Goal: Task Accomplishment & Management: Use online tool/utility

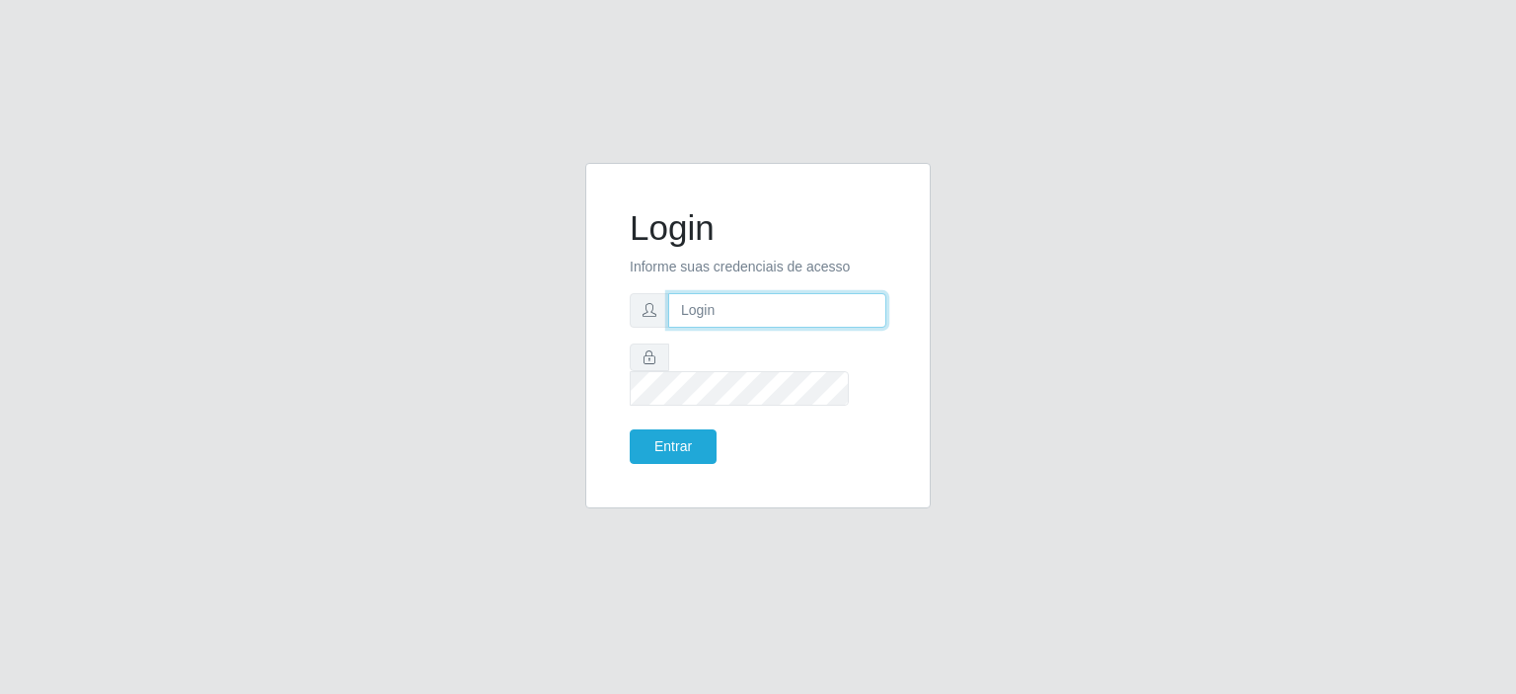
click at [709, 328] on input "text" at bounding box center [777, 310] width 218 height 35
type input "[EMAIL_ADDRESS][DOMAIN_NAME]"
click at [630, 429] on button "Entrar" at bounding box center [673, 446] width 87 height 35
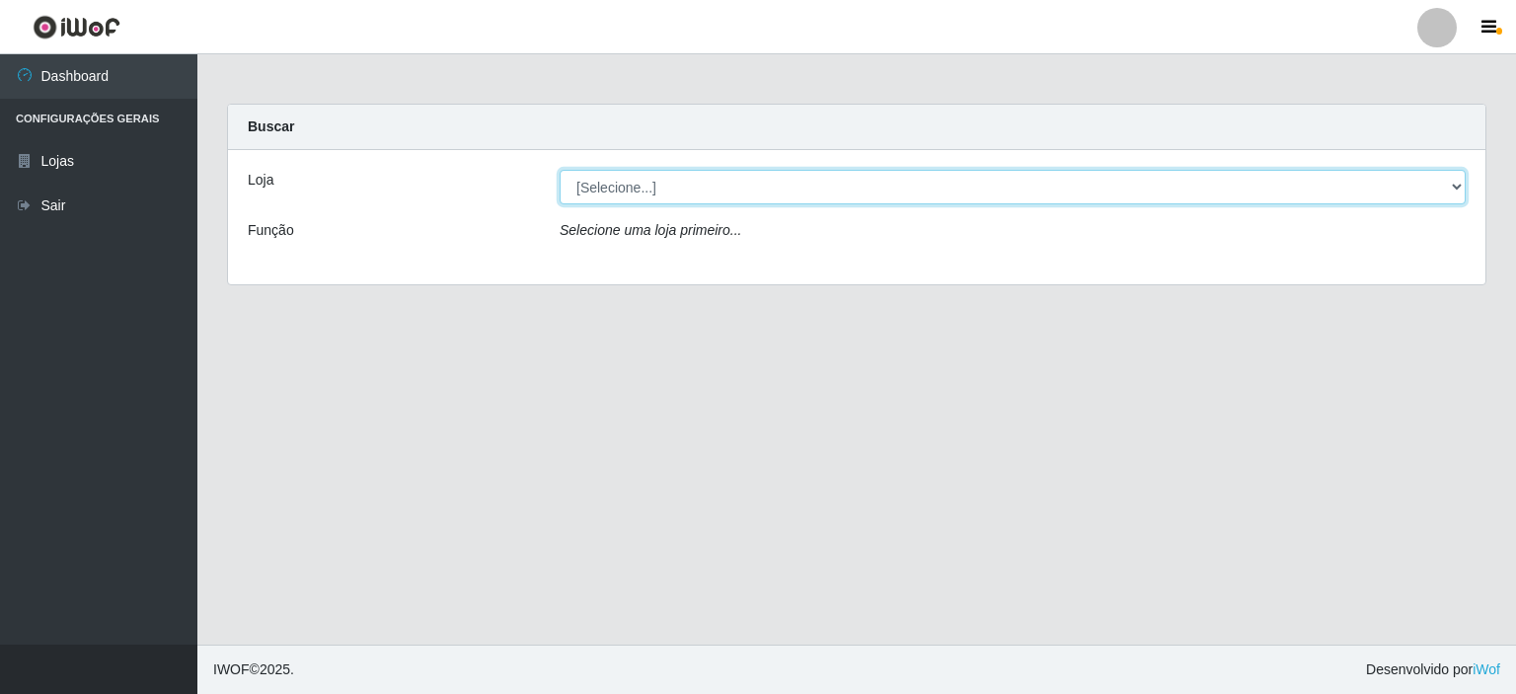
click at [1449, 183] on select "[Selecione...] Corte Fácil - Unidade Planalto" at bounding box center [1013, 187] width 906 height 35
select select "202"
click at [560, 170] on select "[Selecione...] Corte Fácil - Unidade Planalto" at bounding box center [1013, 187] width 906 height 35
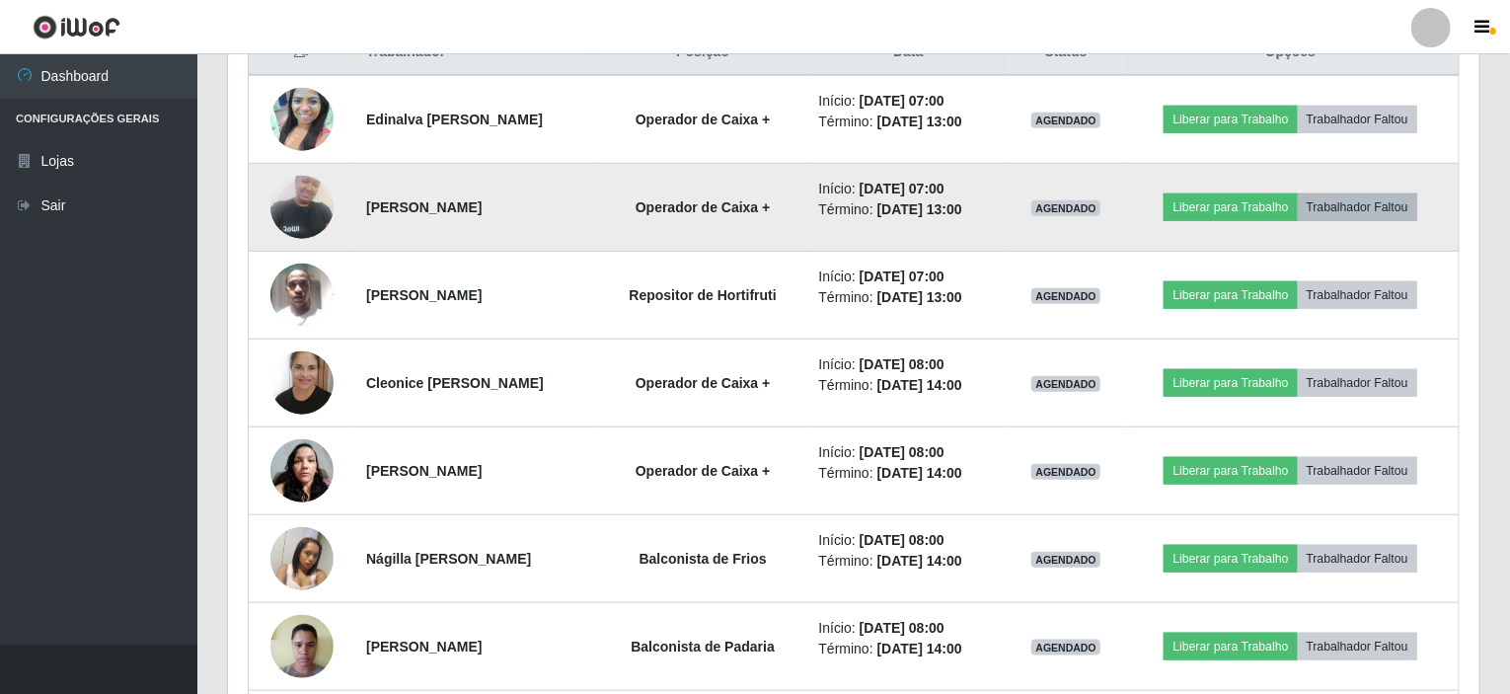
scroll to position [592, 0]
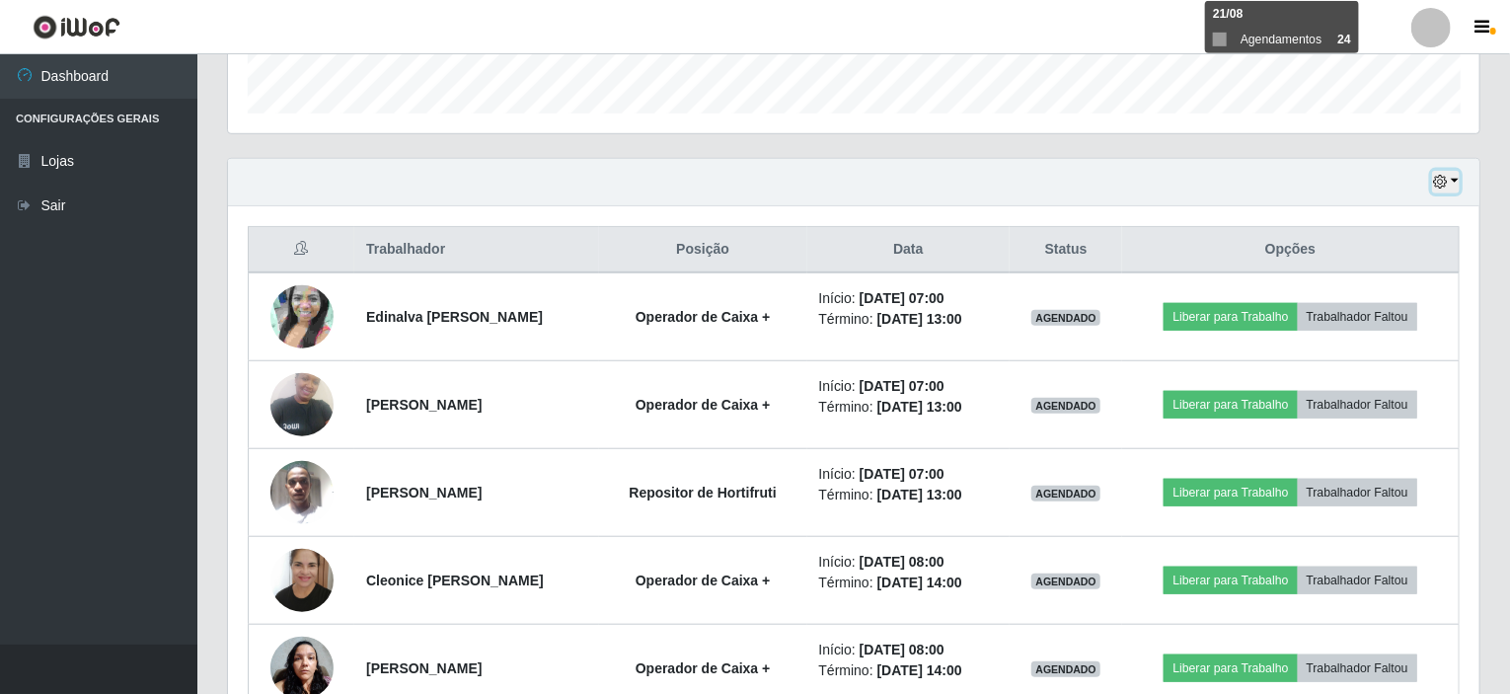
click at [1453, 181] on button "button" at bounding box center [1446, 182] width 28 height 23
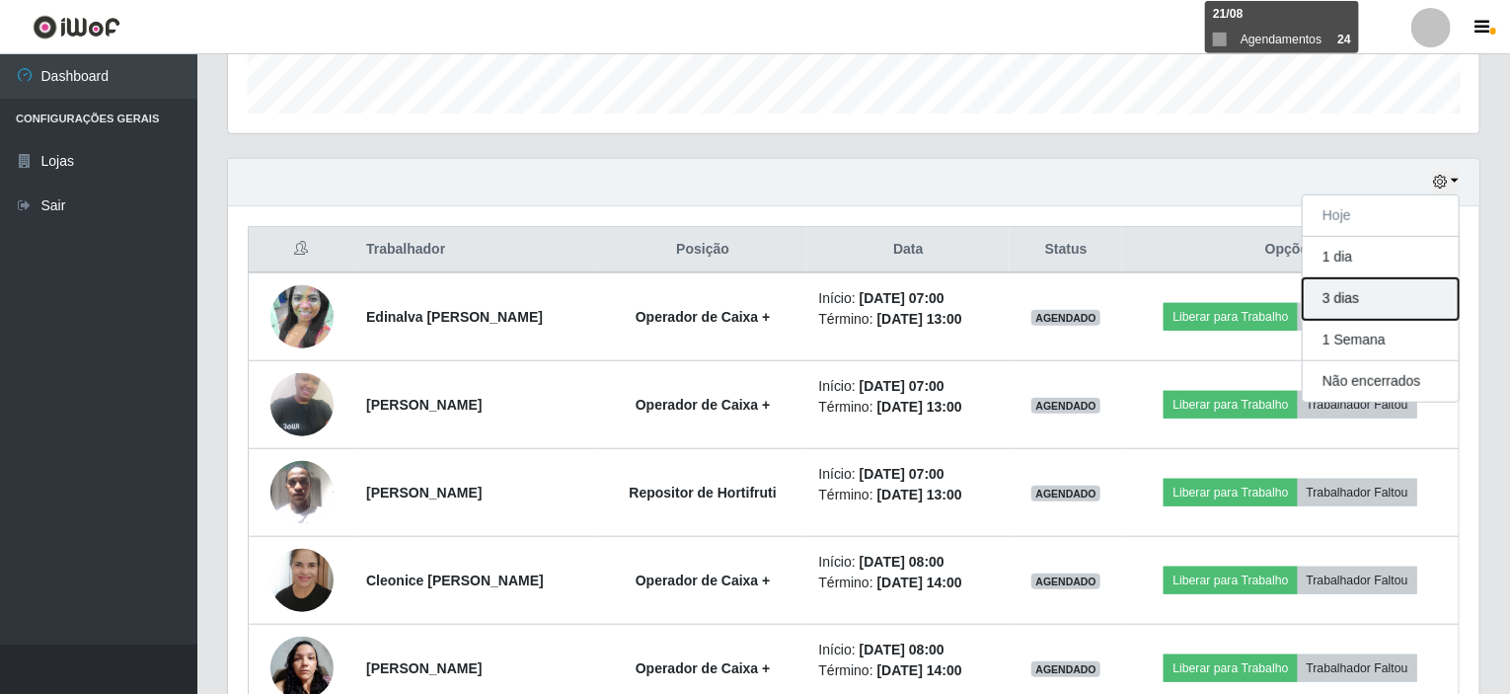
click at [1351, 302] on button "3 dias" at bounding box center [1381, 298] width 156 height 41
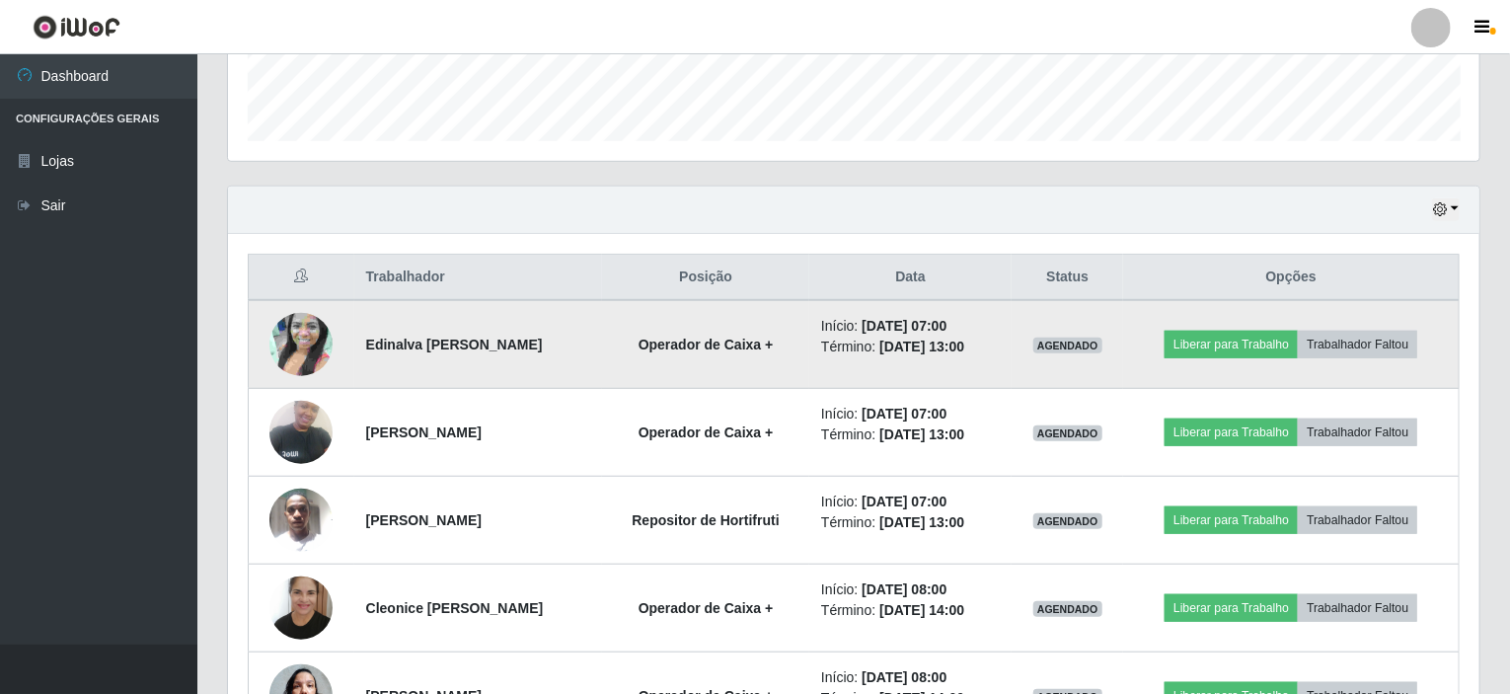
scroll to position [494, 0]
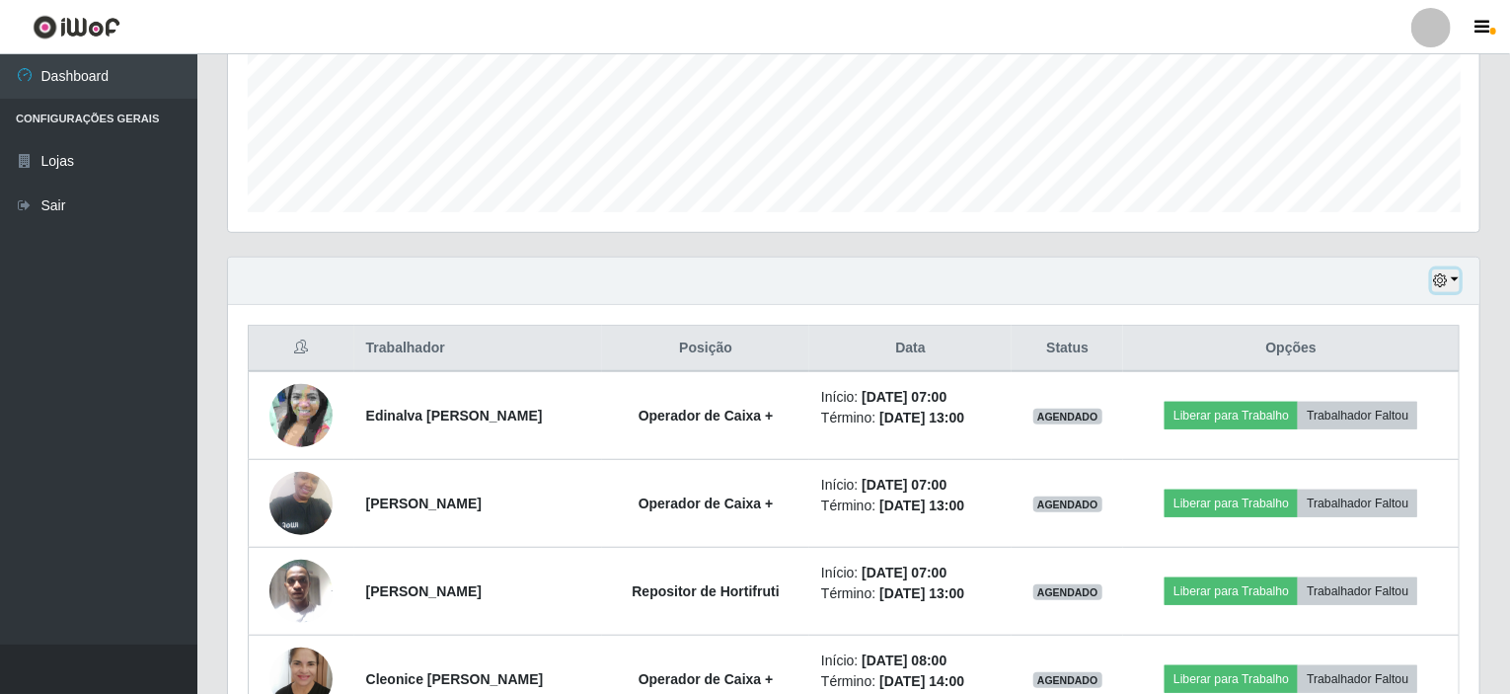
click at [1453, 276] on button "button" at bounding box center [1446, 280] width 28 height 23
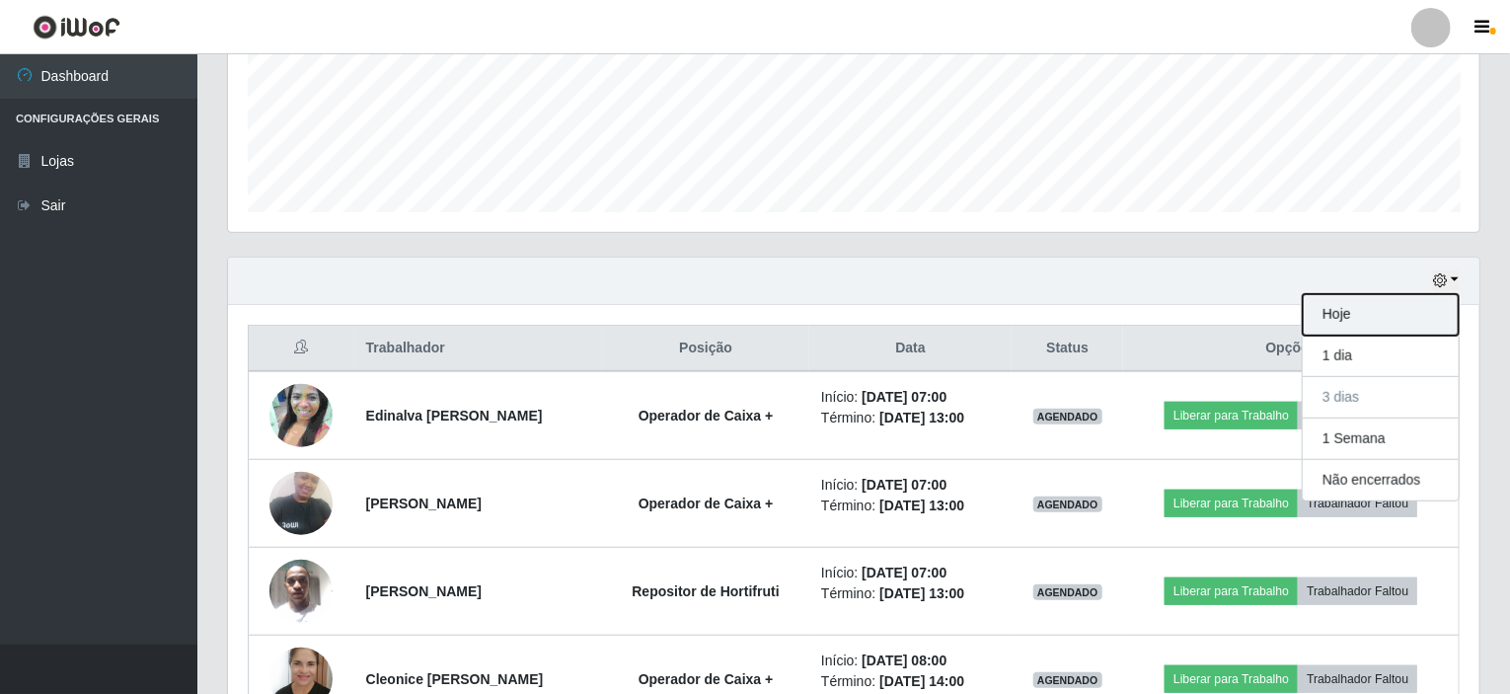
click at [1343, 307] on button "Hoje" at bounding box center [1381, 314] width 156 height 41
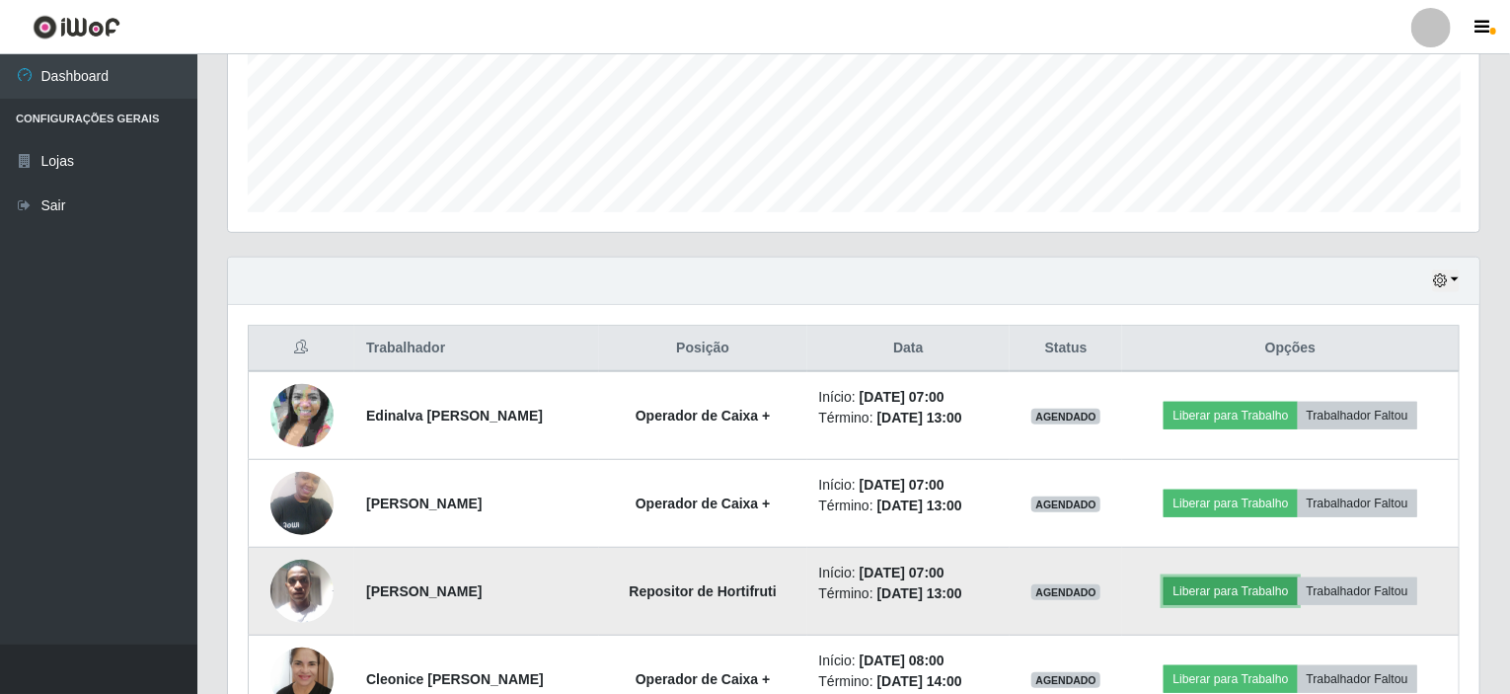
click at [1220, 594] on button "Liberar para Trabalho" at bounding box center [1230, 591] width 133 height 28
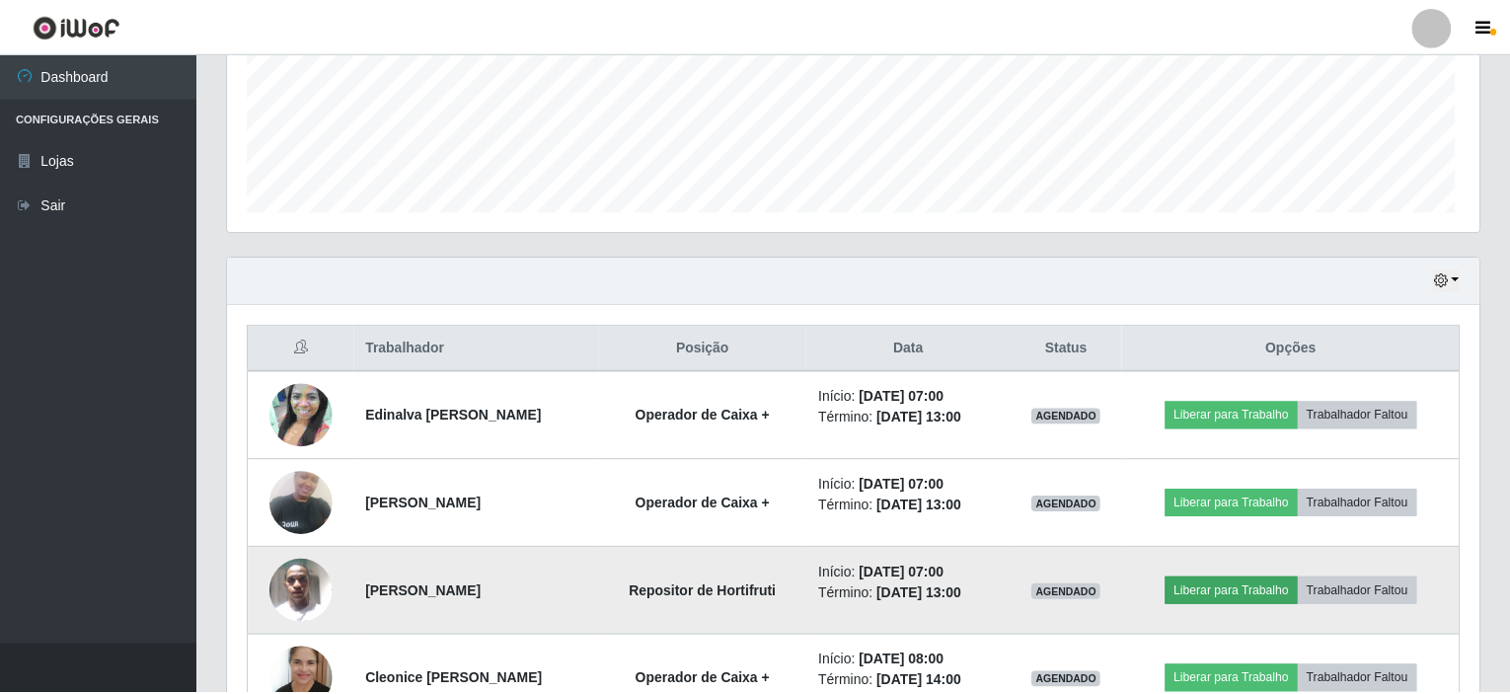
scroll to position [410, 1244]
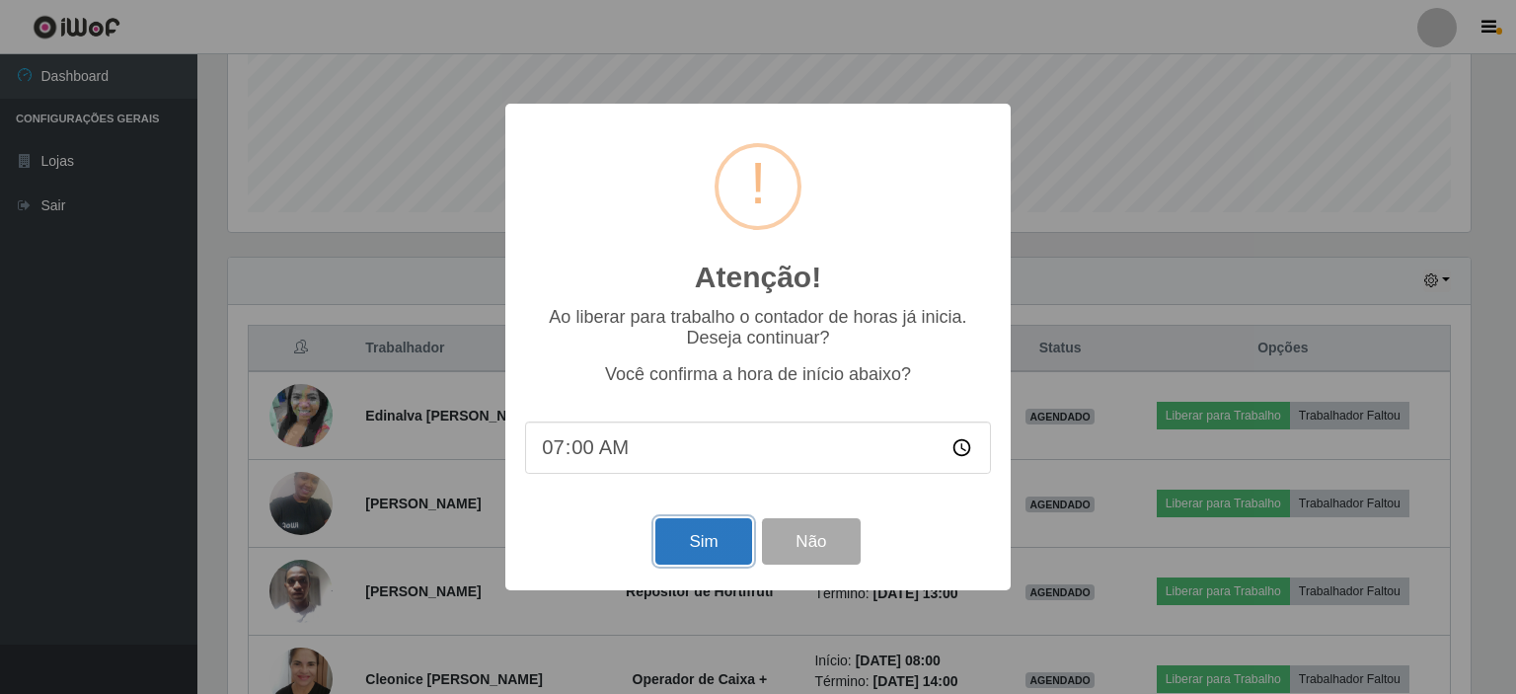
click at [715, 540] on button "Sim" at bounding box center [703, 541] width 96 height 46
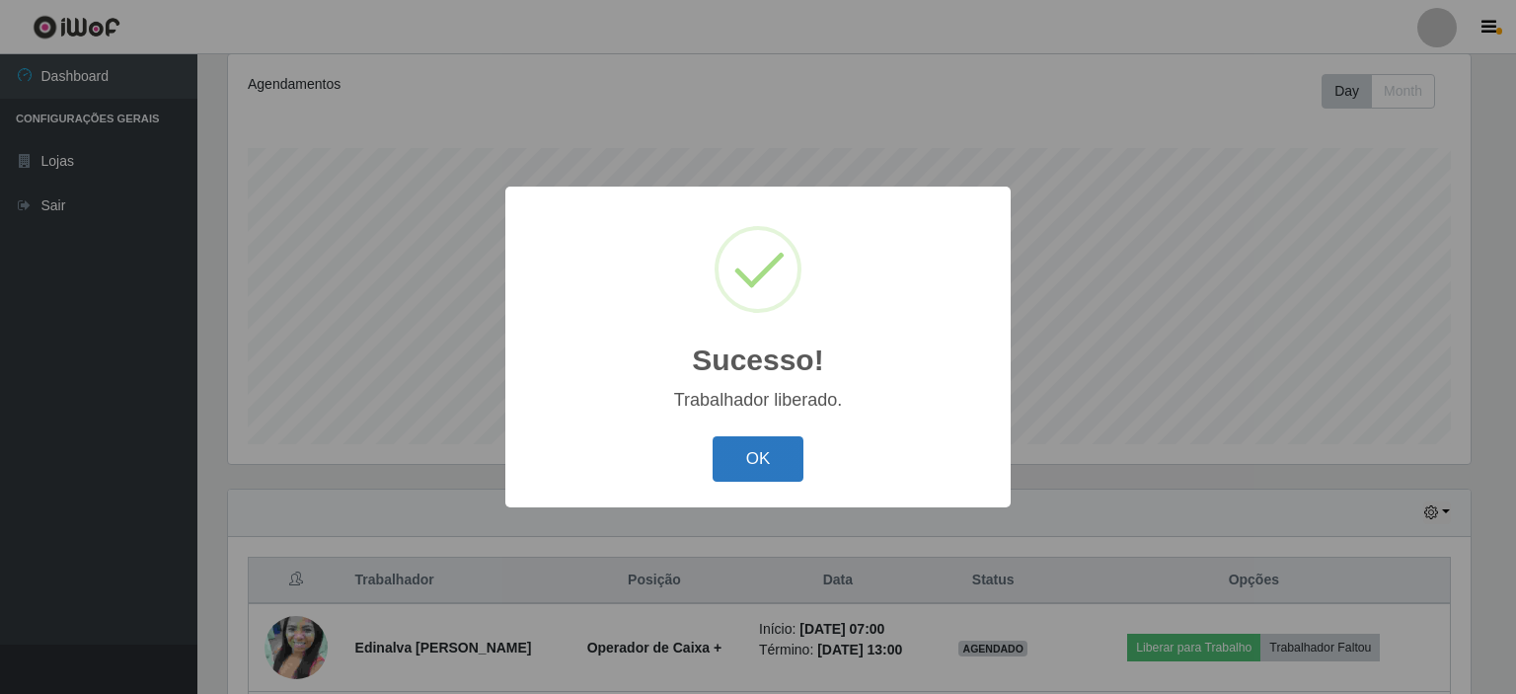
click at [775, 464] on button "OK" at bounding box center [759, 459] width 92 height 46
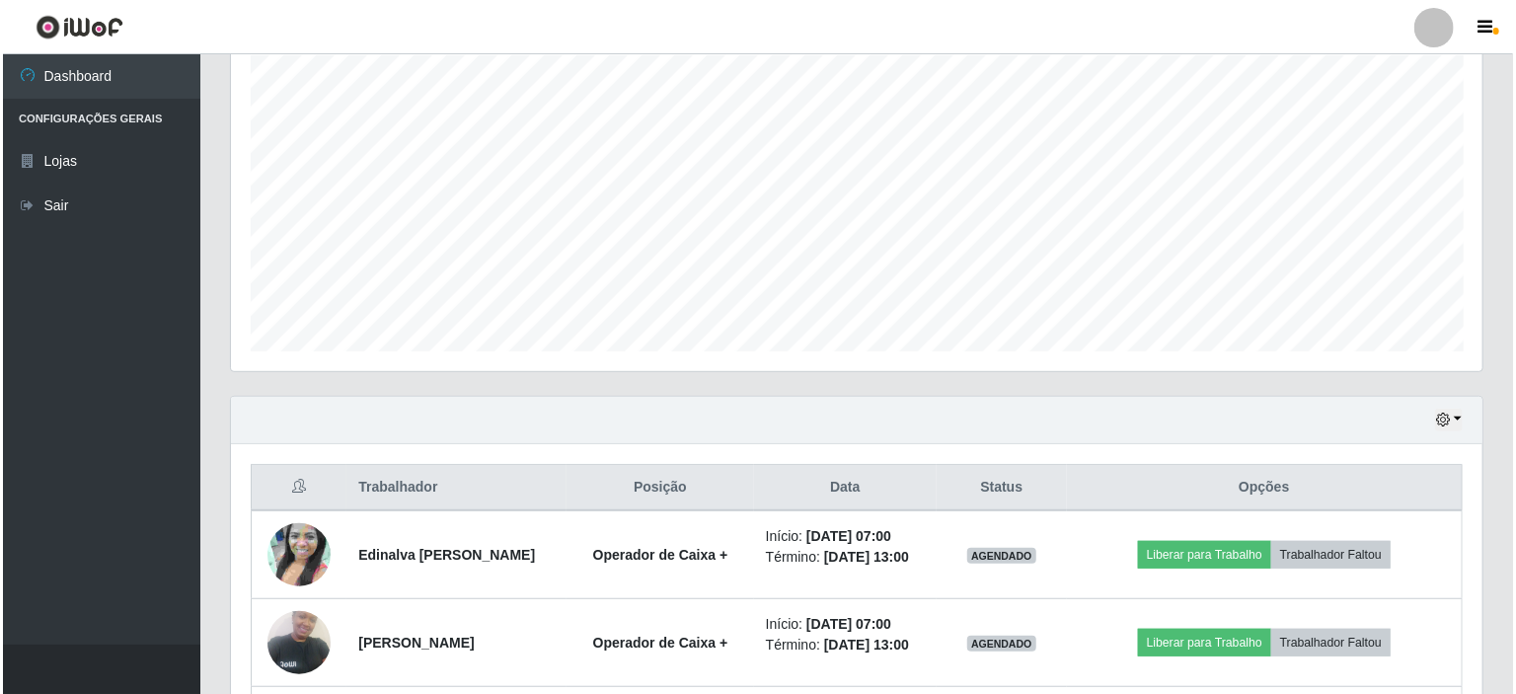
scroll to position [459, 0]
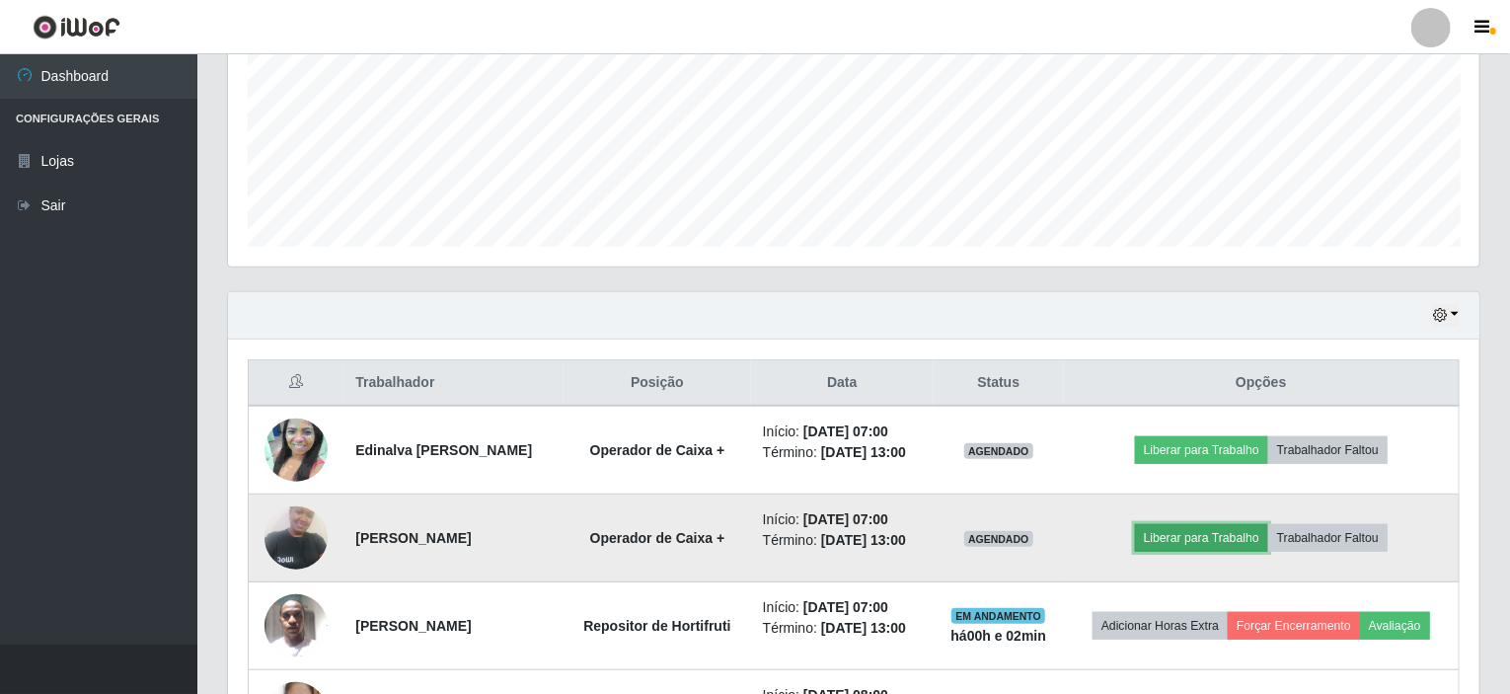
click at [1171, 540] on button "Liberar para Trabalho" at bounding box center [1201, 538] width 133 height 28
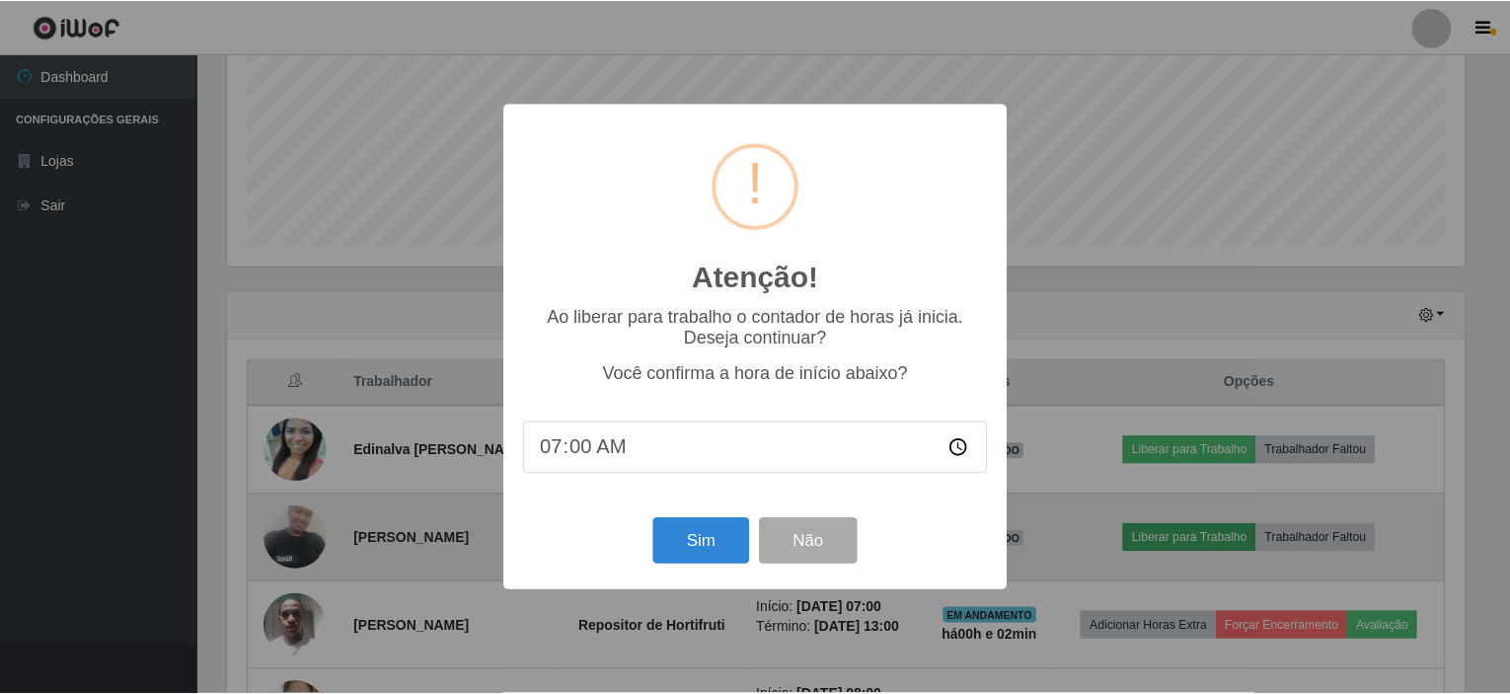
scroll to position [410, 1244]
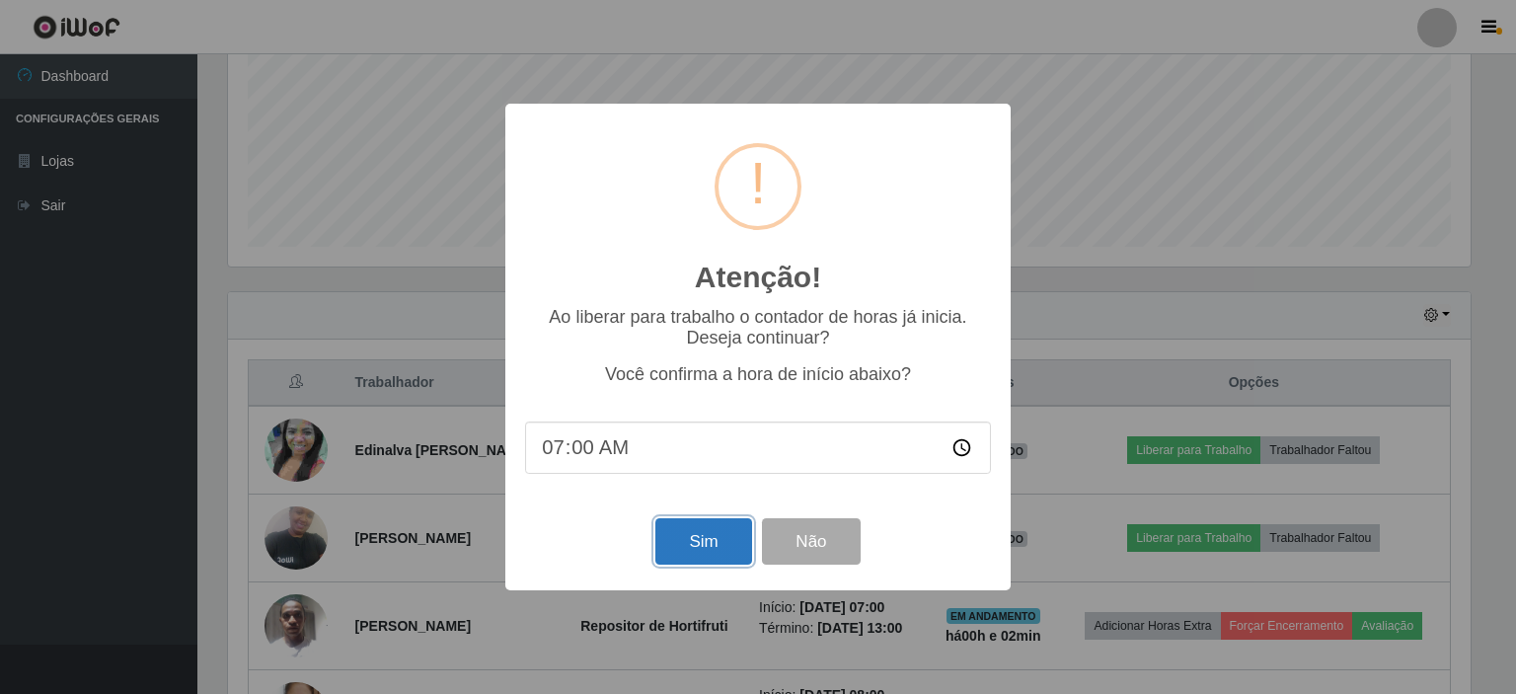
click at [697, 544] on button "Sim" at bounding box center [703, 541] width 96 height 46
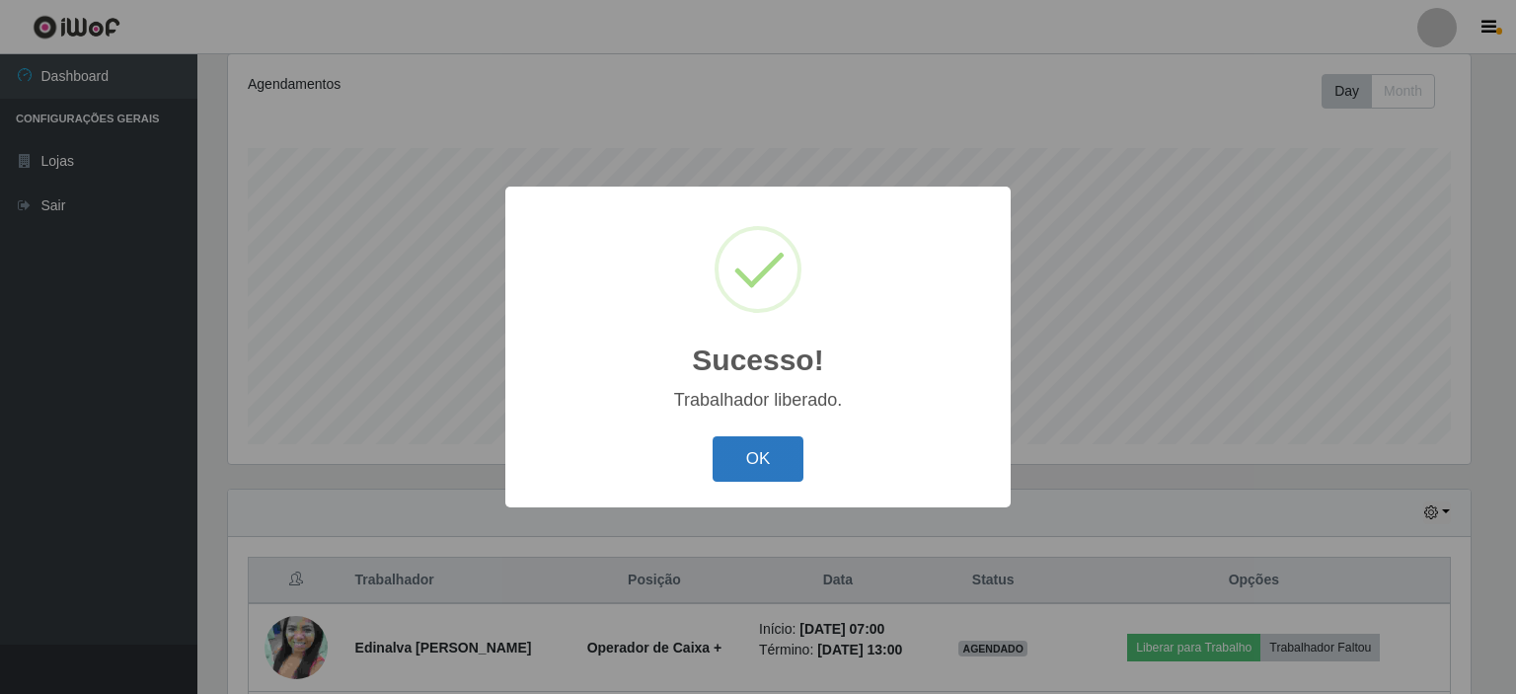
click at [775, 473] on button "OK" at bounding box center [759, 459] width 92 height 46
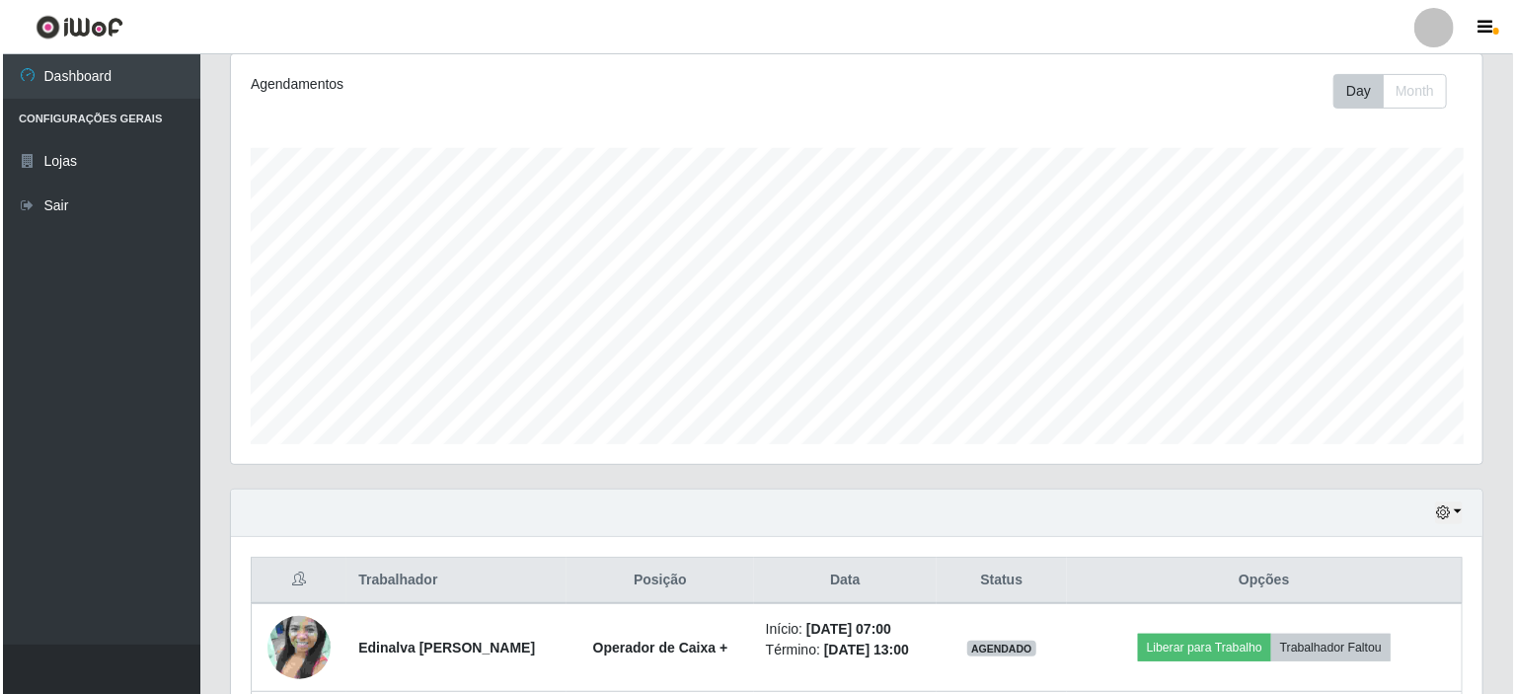
scroll to position [459, 0]
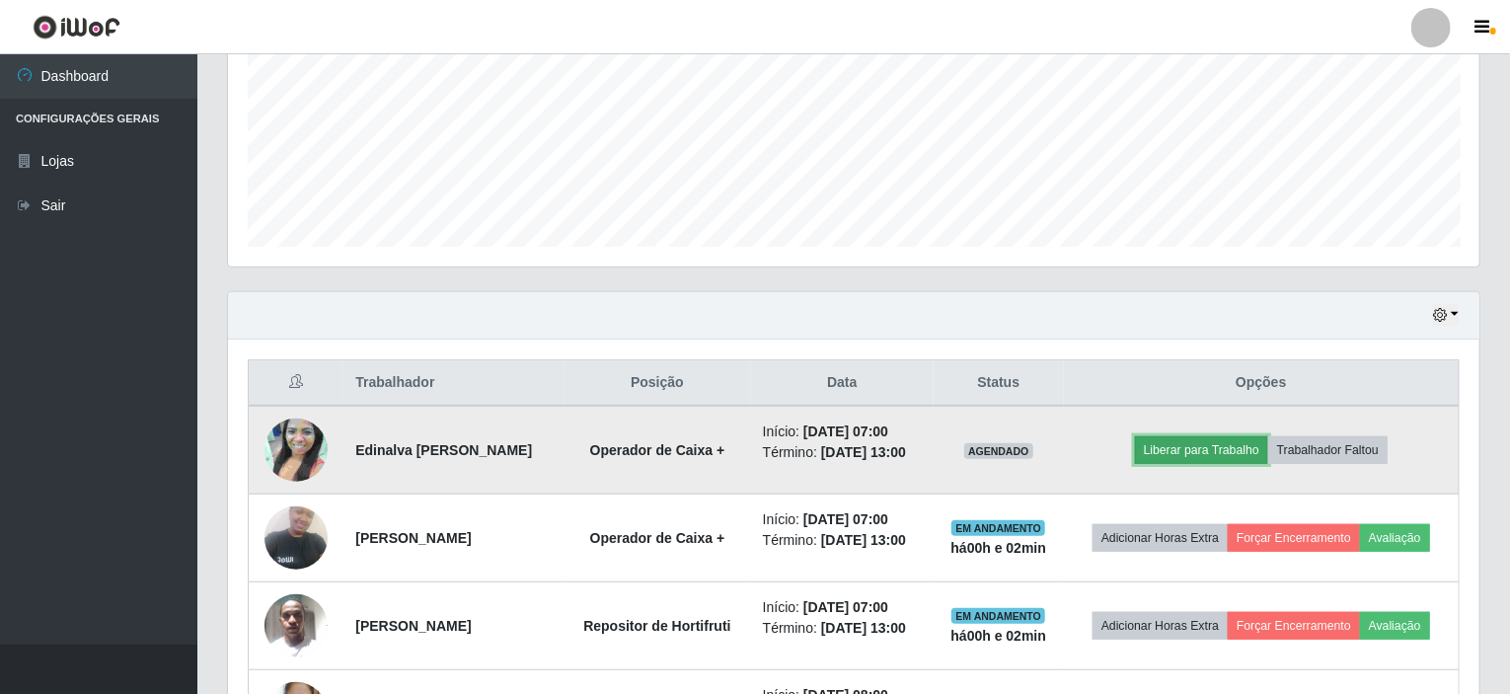
click at [1177, 446] on button "Liberar para Trabalho" at bounding box center [1201, 450] width 133 height 28
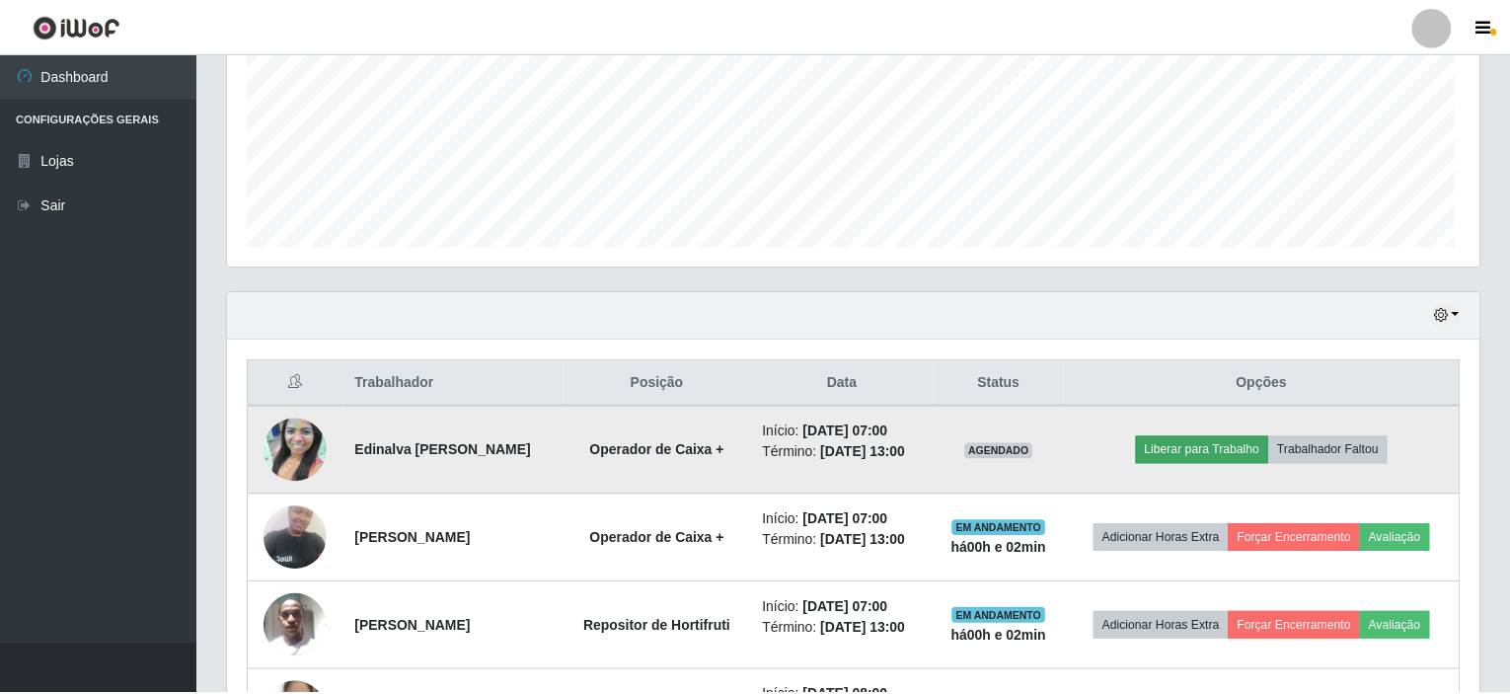
scroll to position [410, 1244]
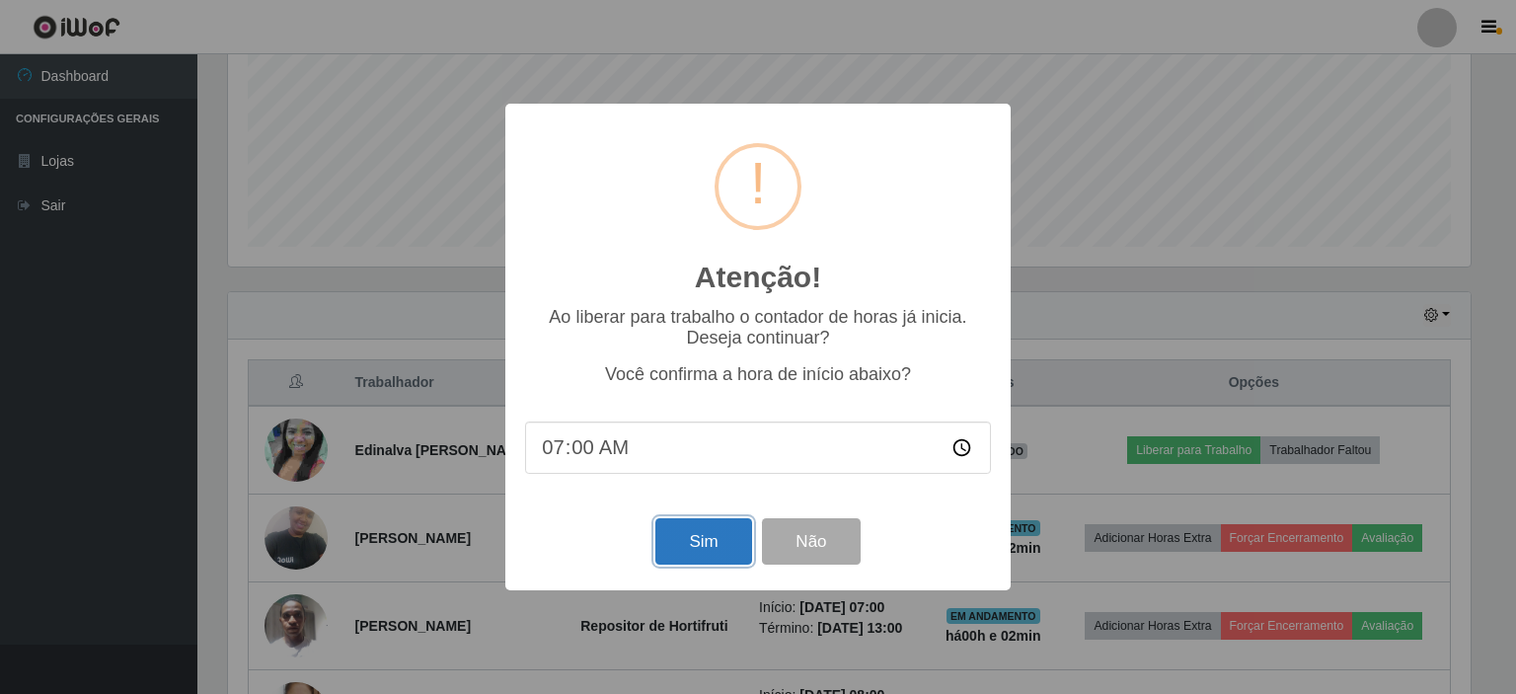
click at [700, 542] on button "Sim" at bounding box center [703, 541] width 96 height 46
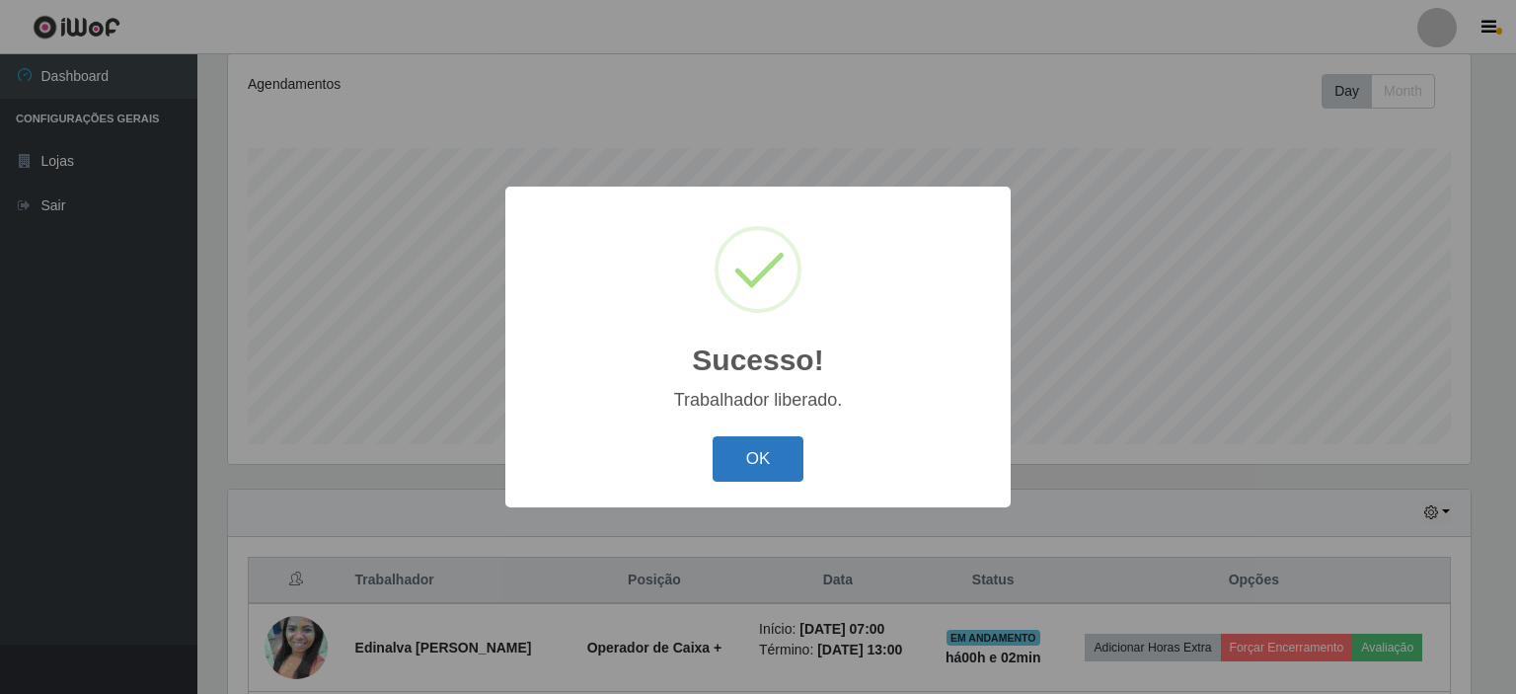
click at [797, 473] on button "OK" at bounding box center [759, 459] width 92 height 46
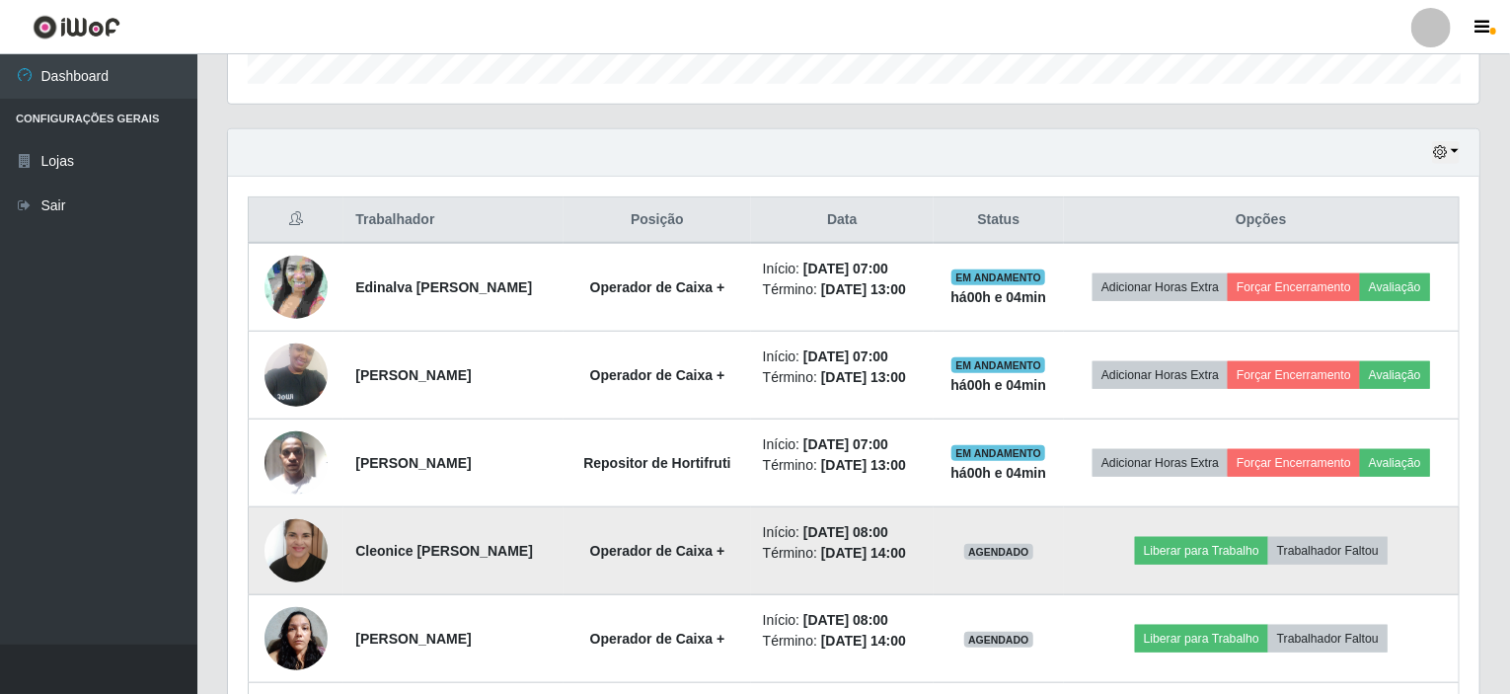
scroll to position [656, 0]
